Goal: Task Accomplishment & Management: Use online tool/utility

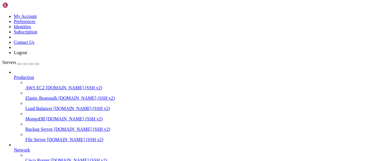
scroll to position [117, 0]
drag, startPoint x: 87, startPoint y: 411, endPoint x: 54, endPoint y: 411, distance: 33.5
